Goal: Information Seeking & Learning: Learn about a topic

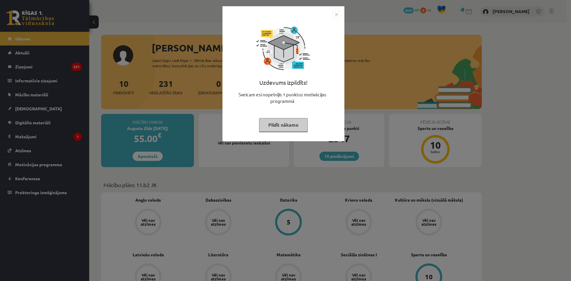
click at [284, 129] on button "Pildīt nākamo" at bounding box center [283, 125] width 49 height 14
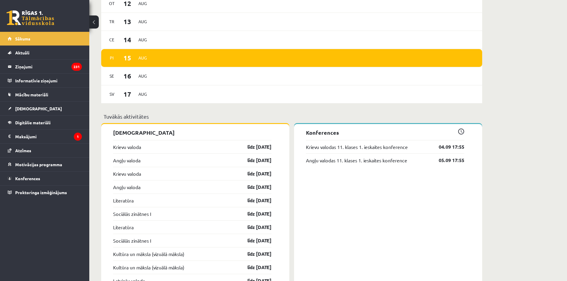
scroll to position [342, 0]
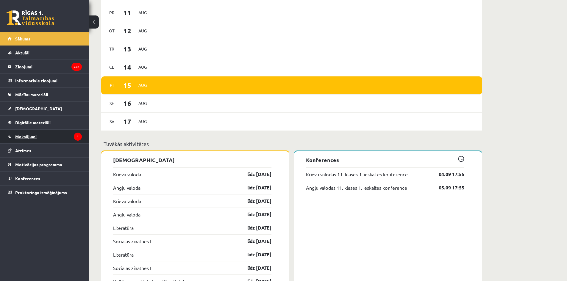
click at [52, 135] on legend "Maksājumi 1" at bounding box center [48, 137] width 67 height 14
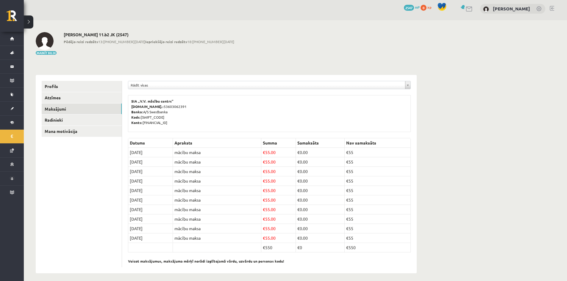
scroll to position [7, 0]
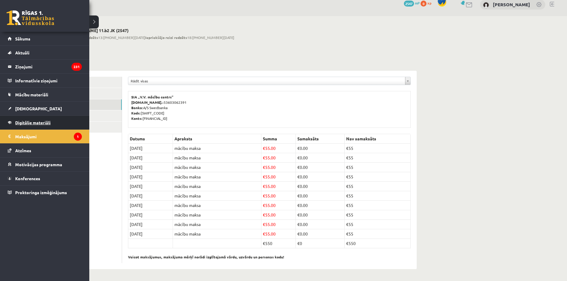
click at [21, 122] on span "Digitālie materiāli" at bounding box center [32, 122] width 35 height 5
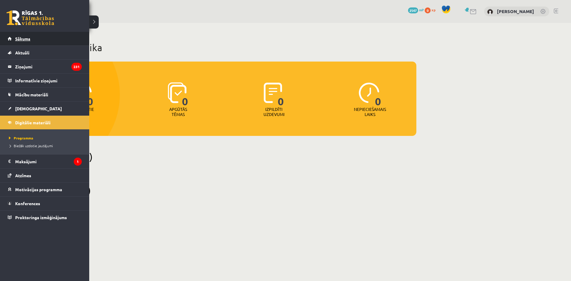
click at [14, 35] on link "Sākums" at bounding box center [45, 39] width 74 height 14
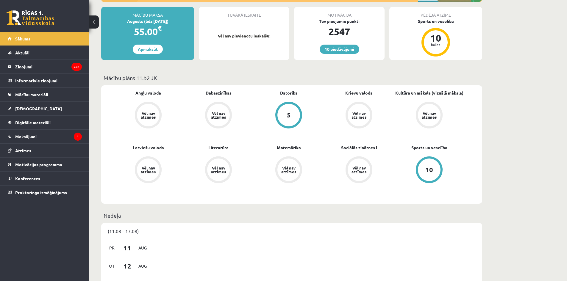
scroll to position [104, 0]
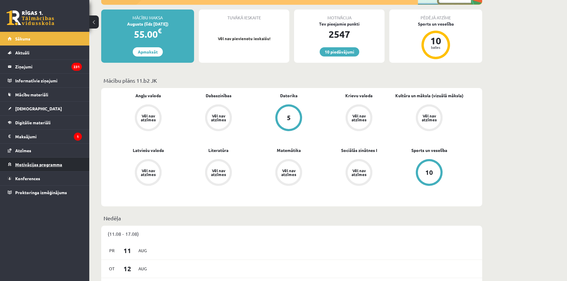
click at [21, 167] on span "Motivācijas programma" at bounding box center [38, 164] width 47 height 5
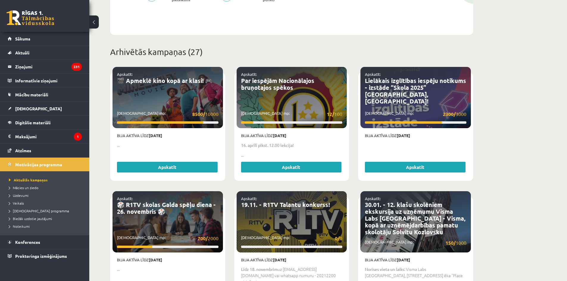
scroll to position [194, 0]
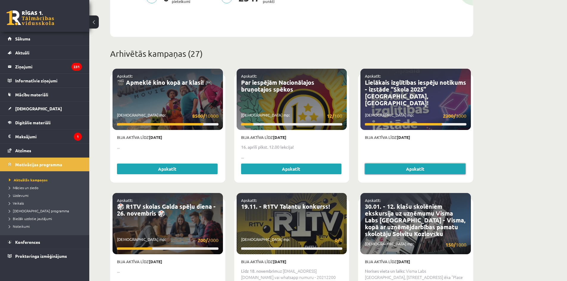
click at [419, 165] on link "Apskatīt" at bounding box center [415, 169] width 101 height 11
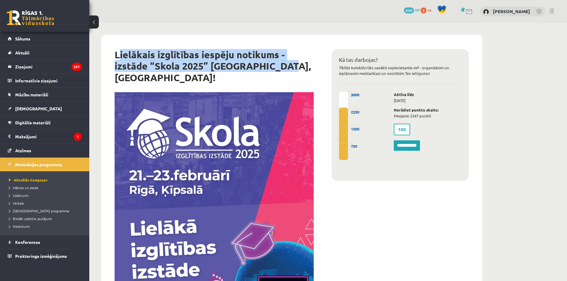
drag, startPoint x: 116, startPoint y: 52, endPoint x: 274, endPoint y: 63, distance: 157.8
click at [274, 63] on h1 "Lielākais izglītības iespēju notikums - izstāde “Skola 2025” [GEOGRAPHIC_DATA],…" at bounding box center [214, 66] width 199 height 34
click at [286, 66] on h1 "Lielākais izglītības iespēju notikums - izstāde “Skola 2025” [GEOGRAPHIC_DATA],…" at bounding box center [214, 66] width 199 height 34
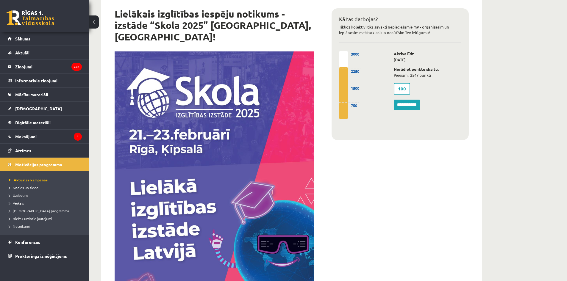
scroll to position [30, 0]
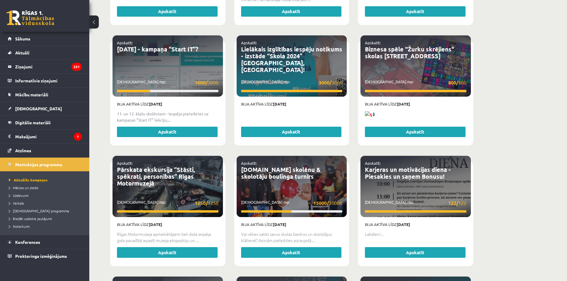
scroll to position [967, 0]
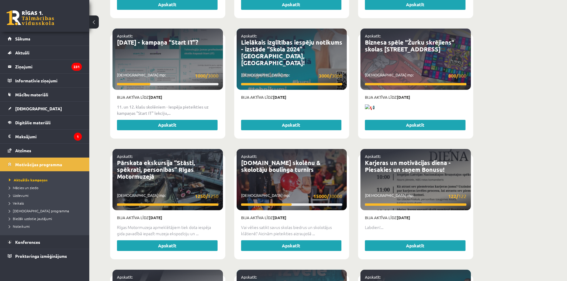
click at [313, 44] on p "Lielākais izglītības iespēju notikums - izstāde “Skola 2024” [GEOGRAPHIC_DATA],…" at bounding box center [291, 52] width 101 height 27
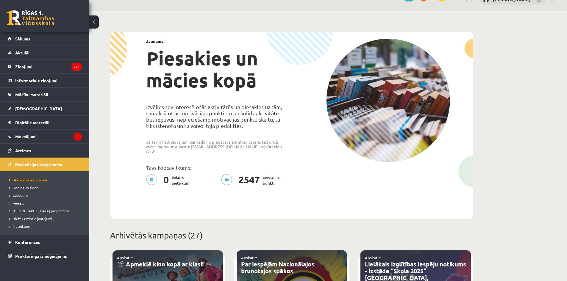
scroll to position [0, 0]
